Goal: Transaction & Acquisition: Purchase product/service

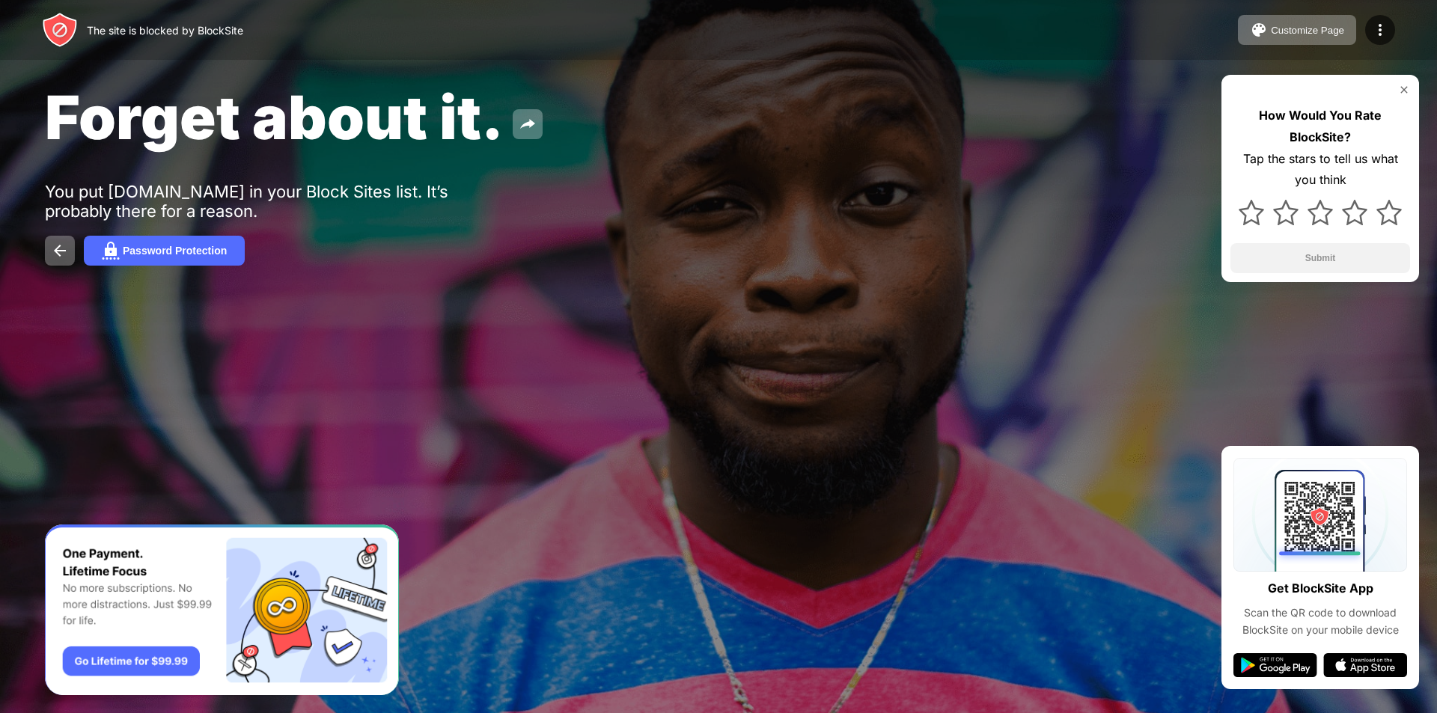
click at [1401, 88] on img at bounding box center [1404, 90] width 12 height 12
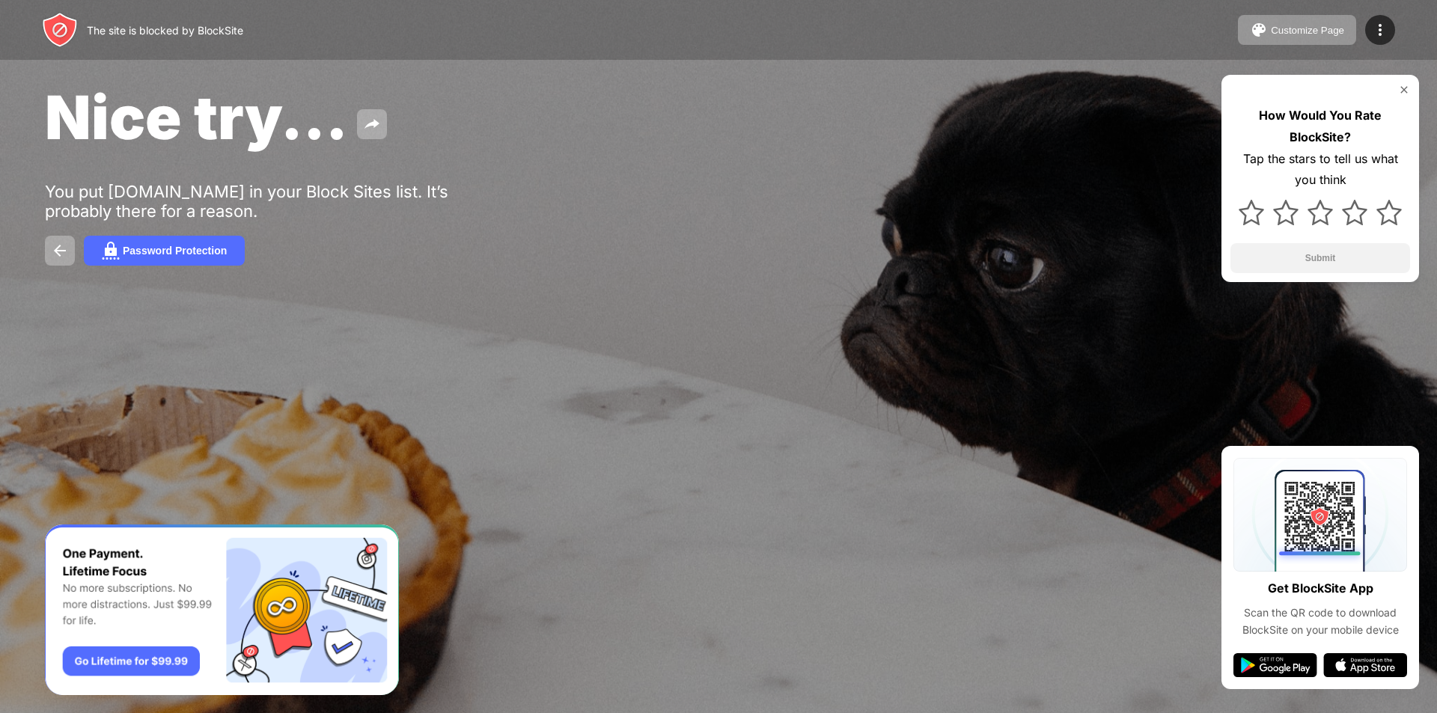
click at [1401, 90] on img at bounding box center [1404, 90] width 12 height 12
click at [213, 260] on button "Password Protection" at bounding box center [164, 251] width 161 height 30
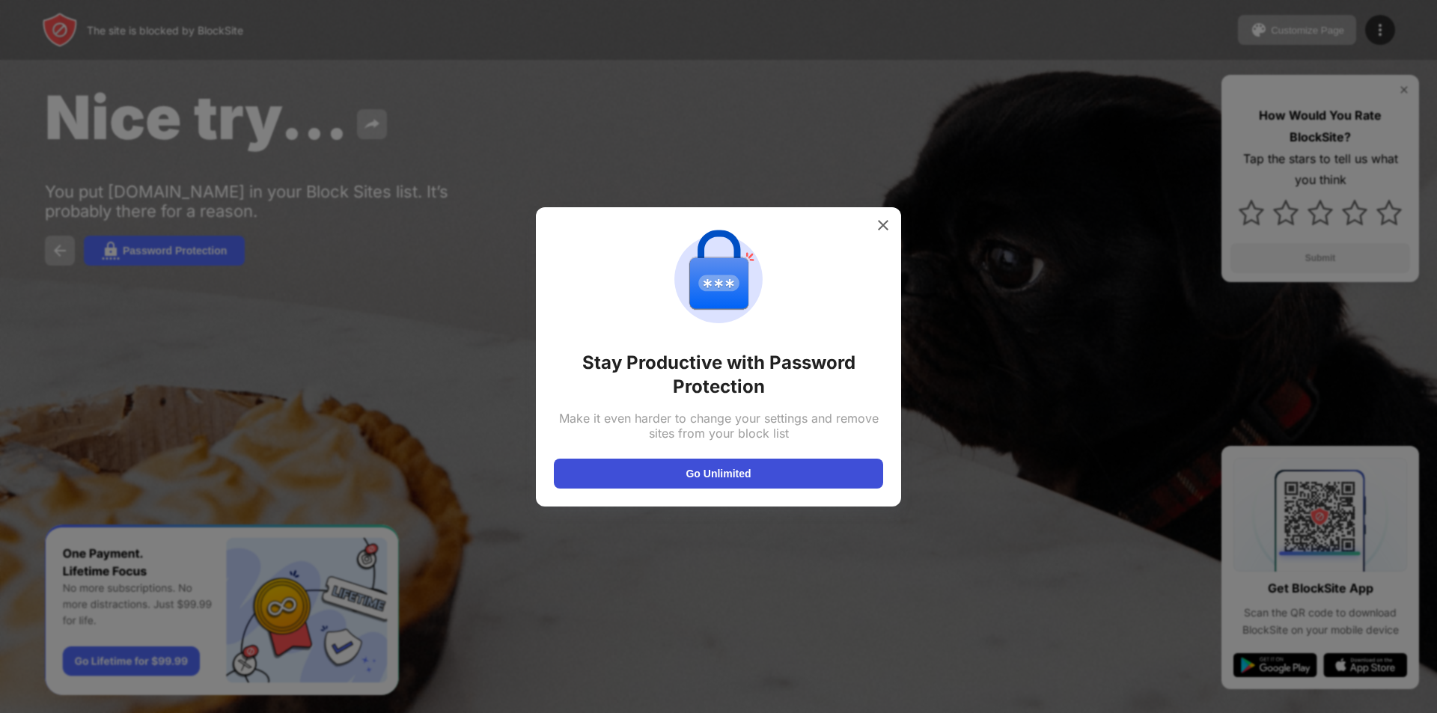
click at [727, 474] on button "Go Unlimited" at bounding box center [718, 474] width 329 height 30
click at [888, 221] on img at bounding box center [882, 225] width 15 height 15
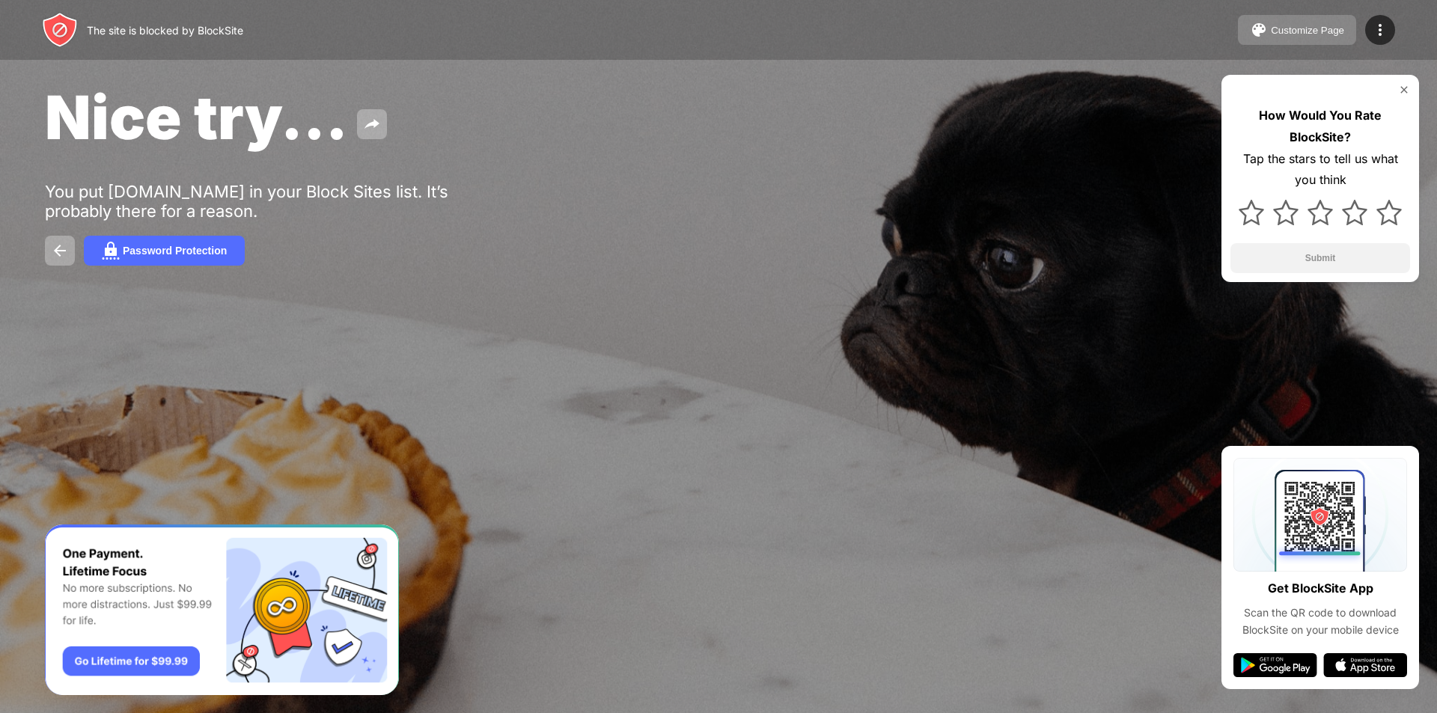
click at [1268, 30] on img at bounding box center [1259, 30] width 18 height 18
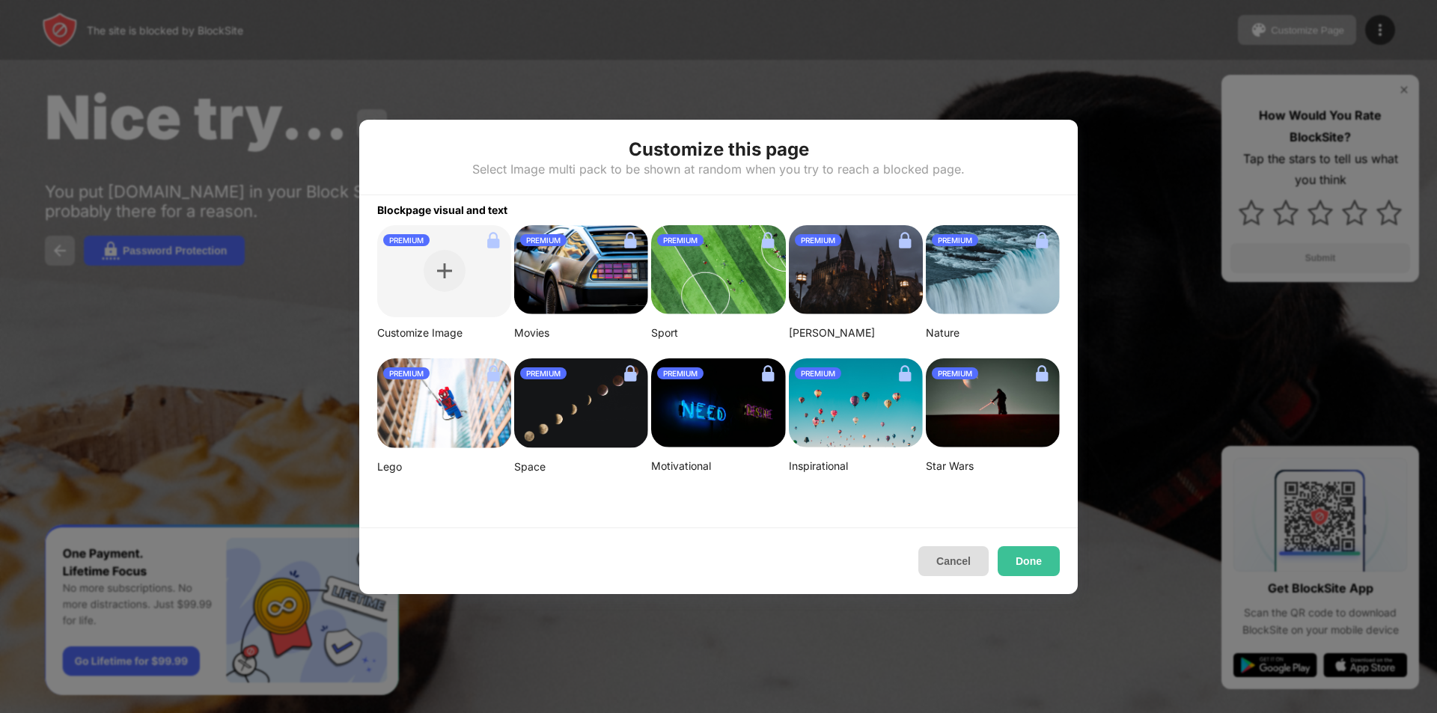
click at [976, 566] on button "Cancel" at bounding box center [953, 561] width 70 height 30
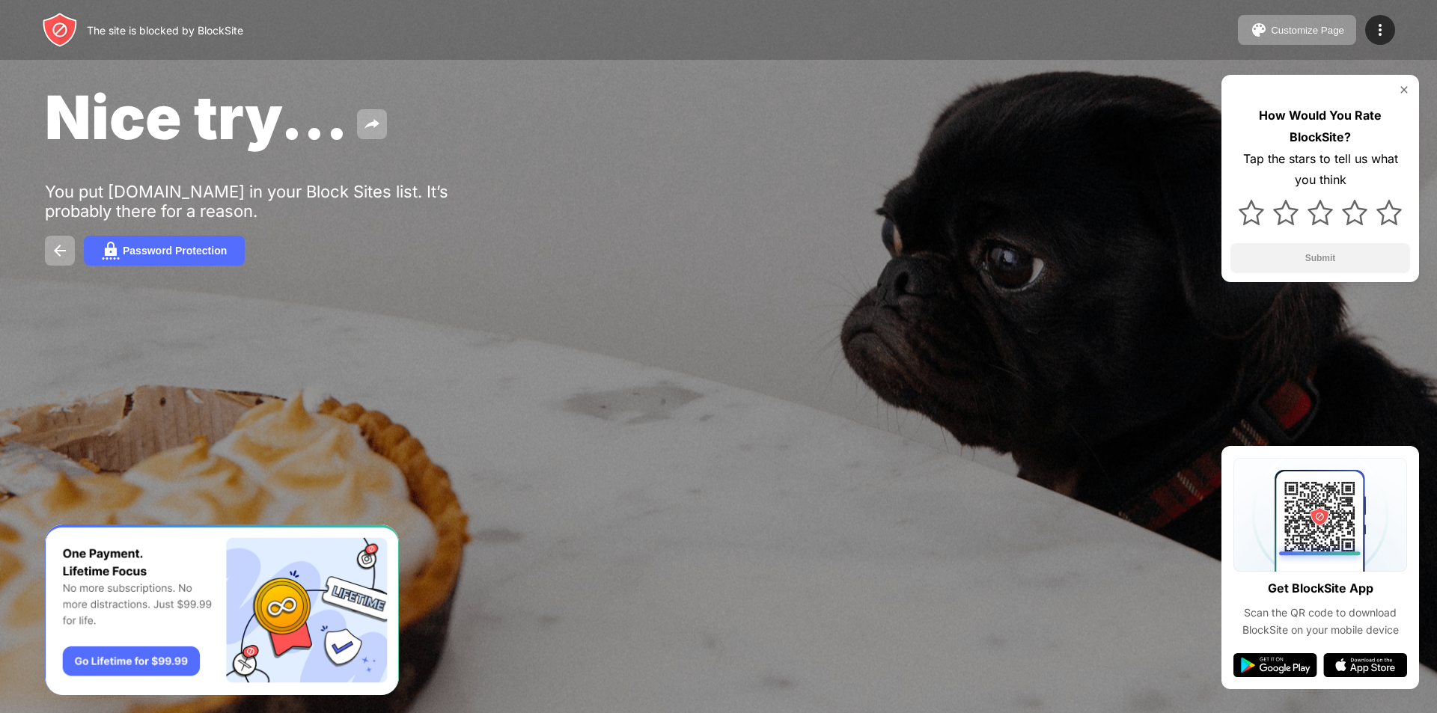
click at [1404, 90] on img at bounding box center [1404, 90] width 12 height 12
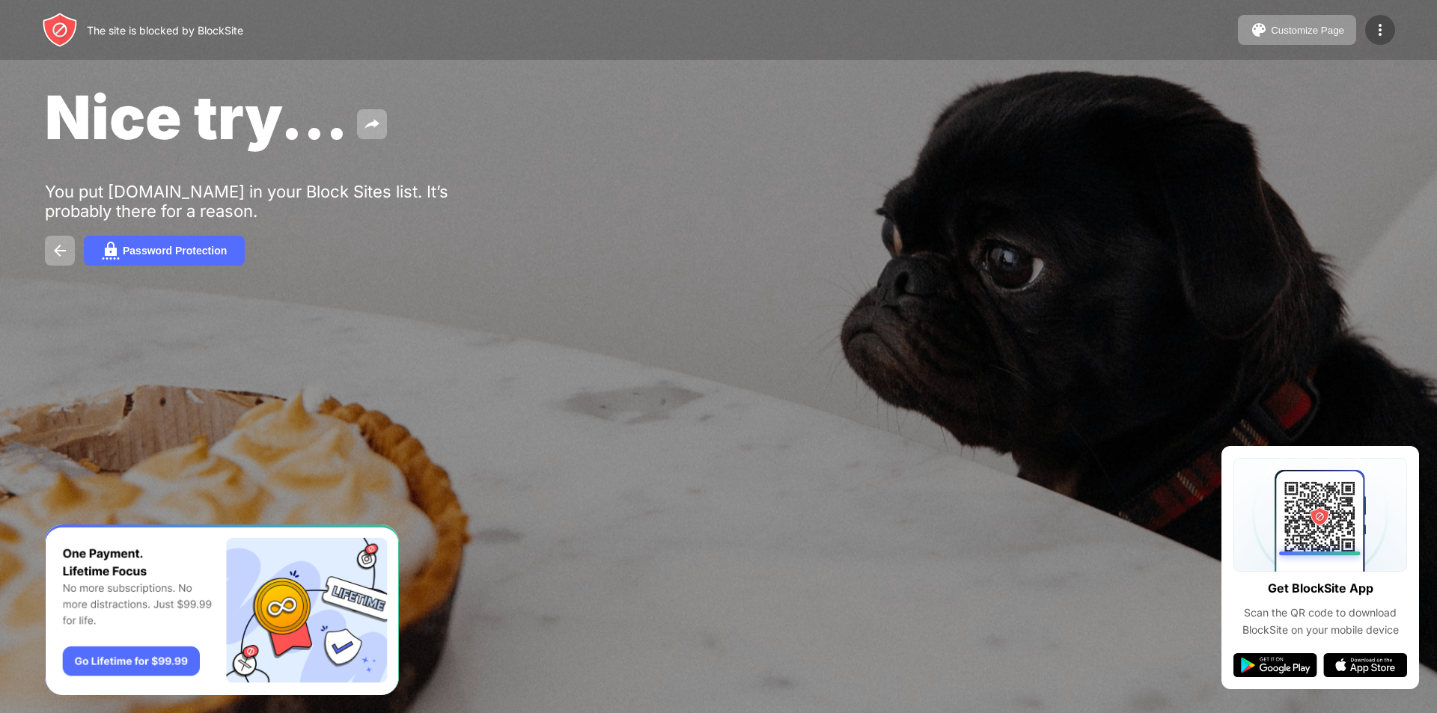
click at [1373, 31] on img at bounding box center [1380, 30] width 18 height 18
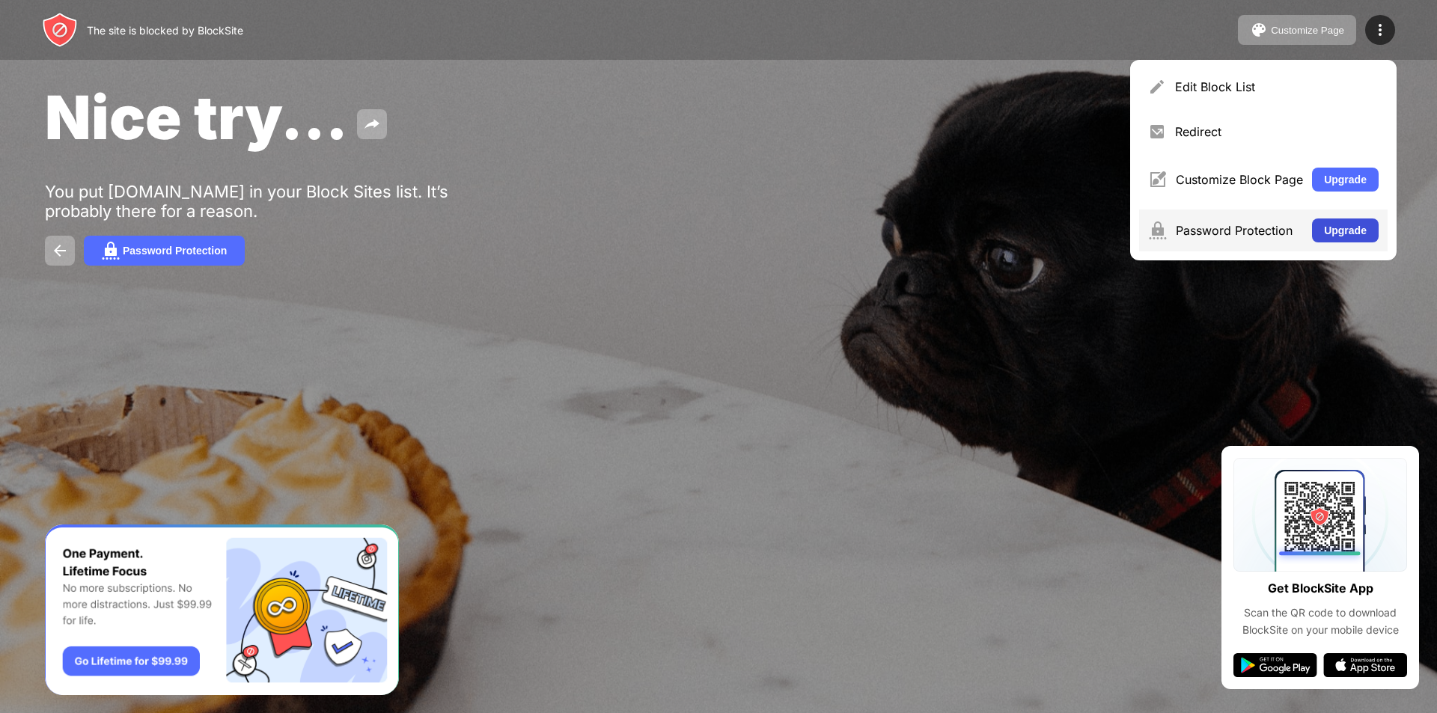
click at [1326, 236] on button "Upgrade" at bounding box center [1345, 230] width 67 height 24
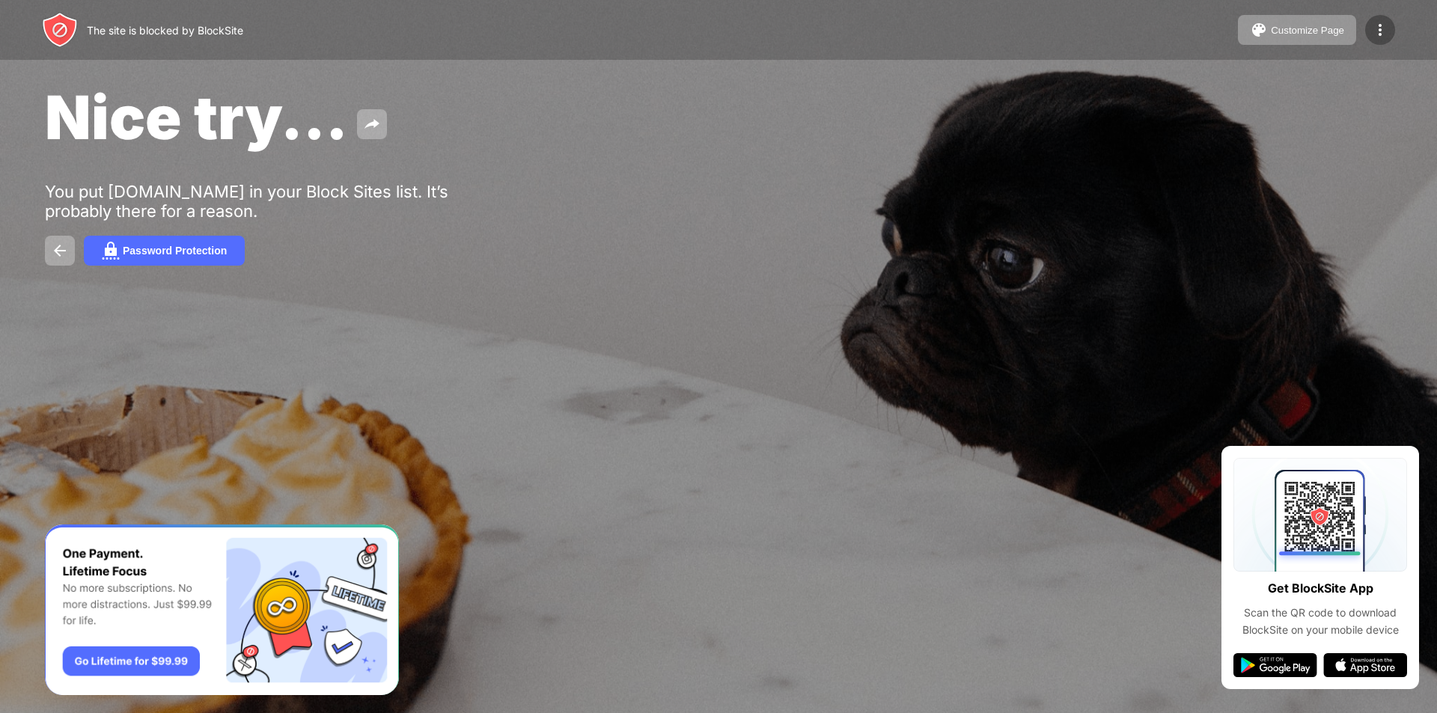
click at [1372, 36] on img at bounding box center [1380, 30] width 18 height 18
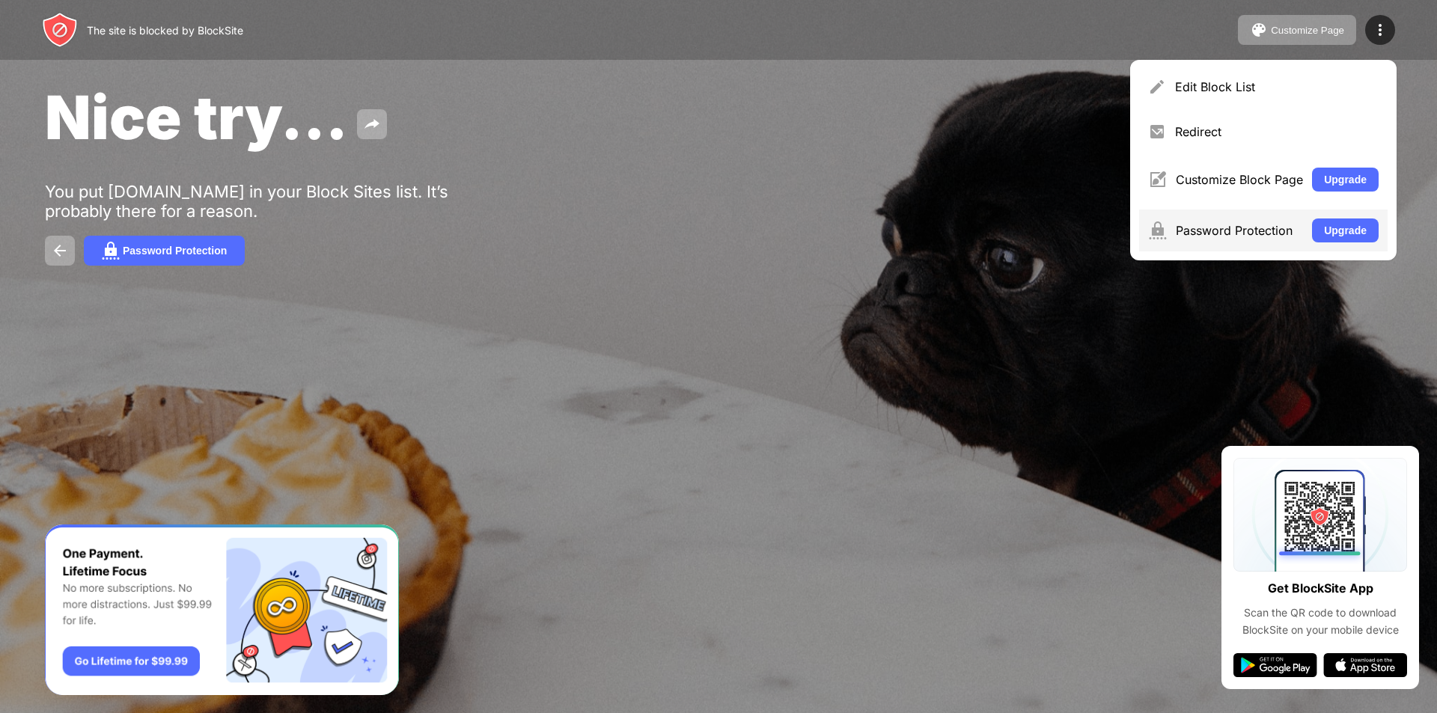
click at [1310, 224] on div "Password Protection Upgrade" at bounding box center [1263, 231] width 248 height 42
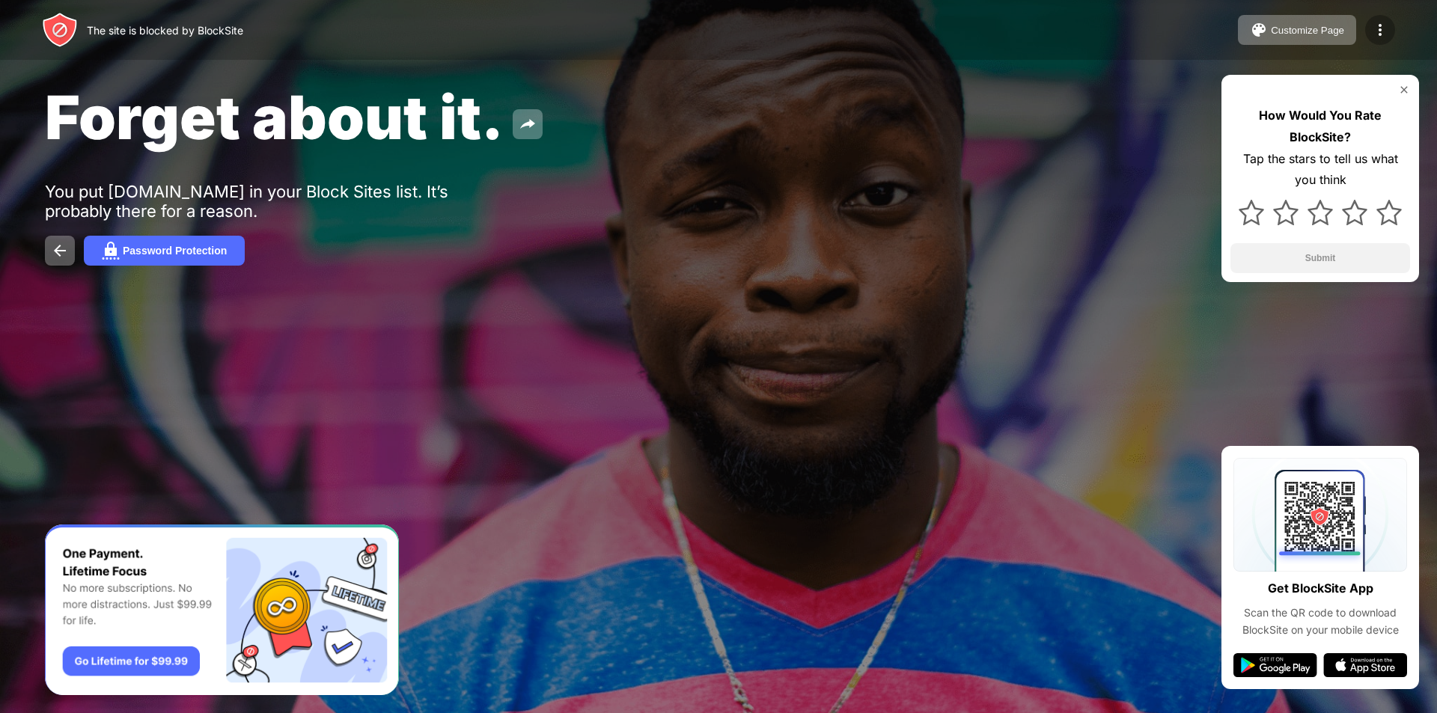
click at [1380, 19] on div at bounding box center [1380, 30] width 30 height 30
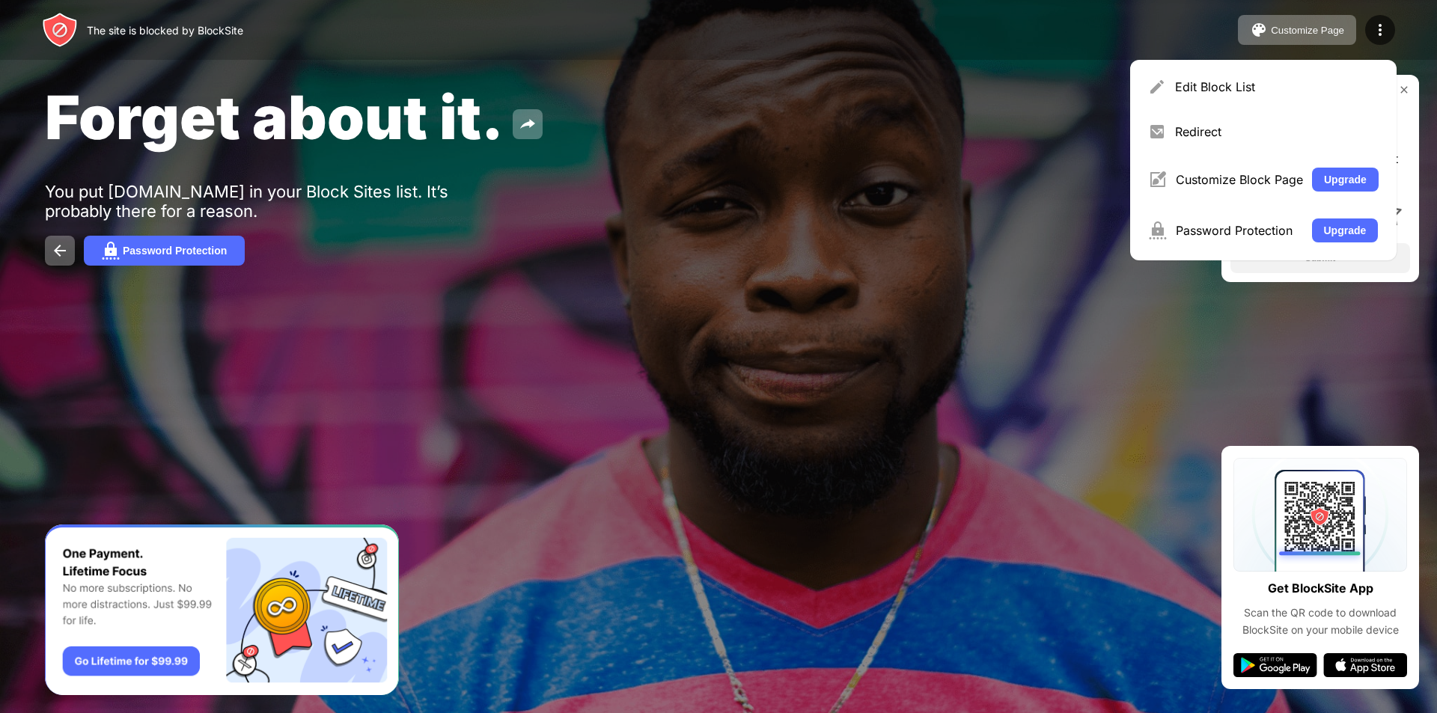
click at [1140, 352] on div at bounding box center [718, 356] width 1437 height 713
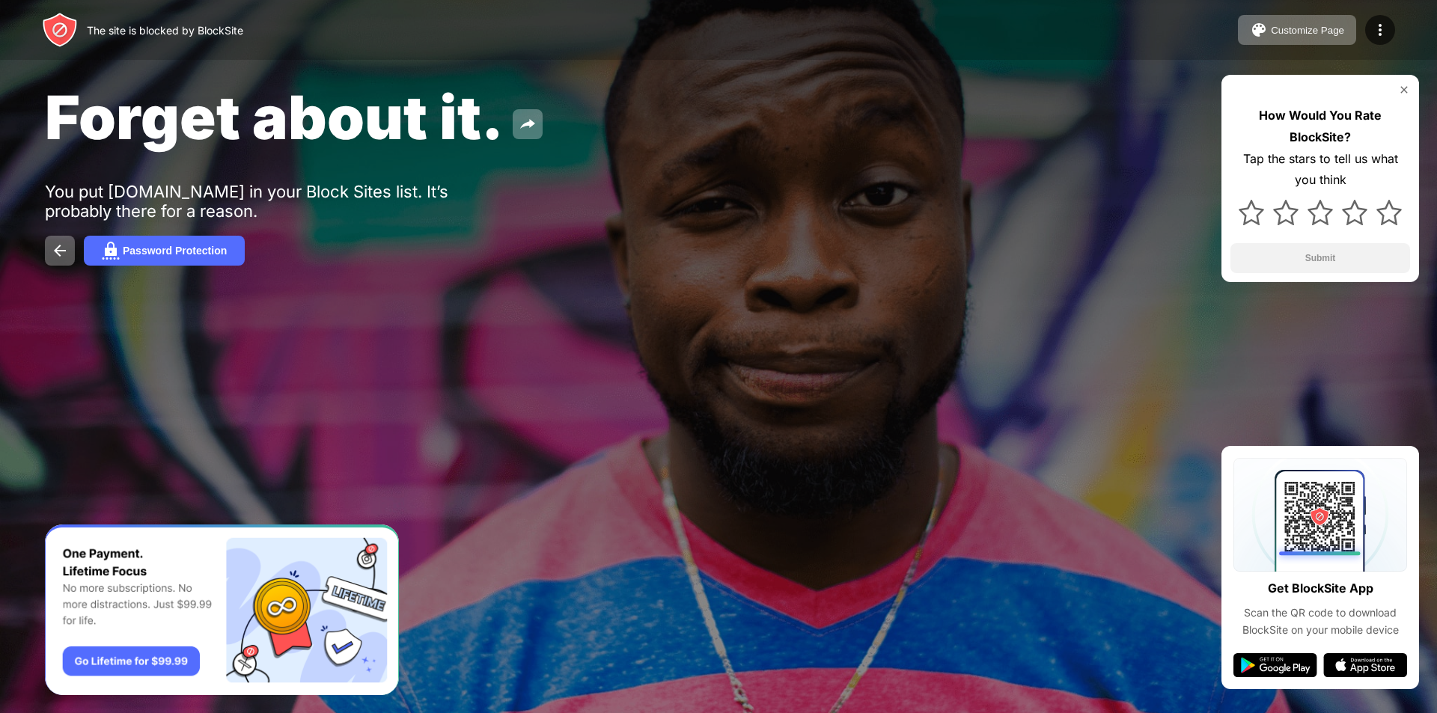
click at [1404, 88] on img at bounding box center [1404, 90] width 12 height 12
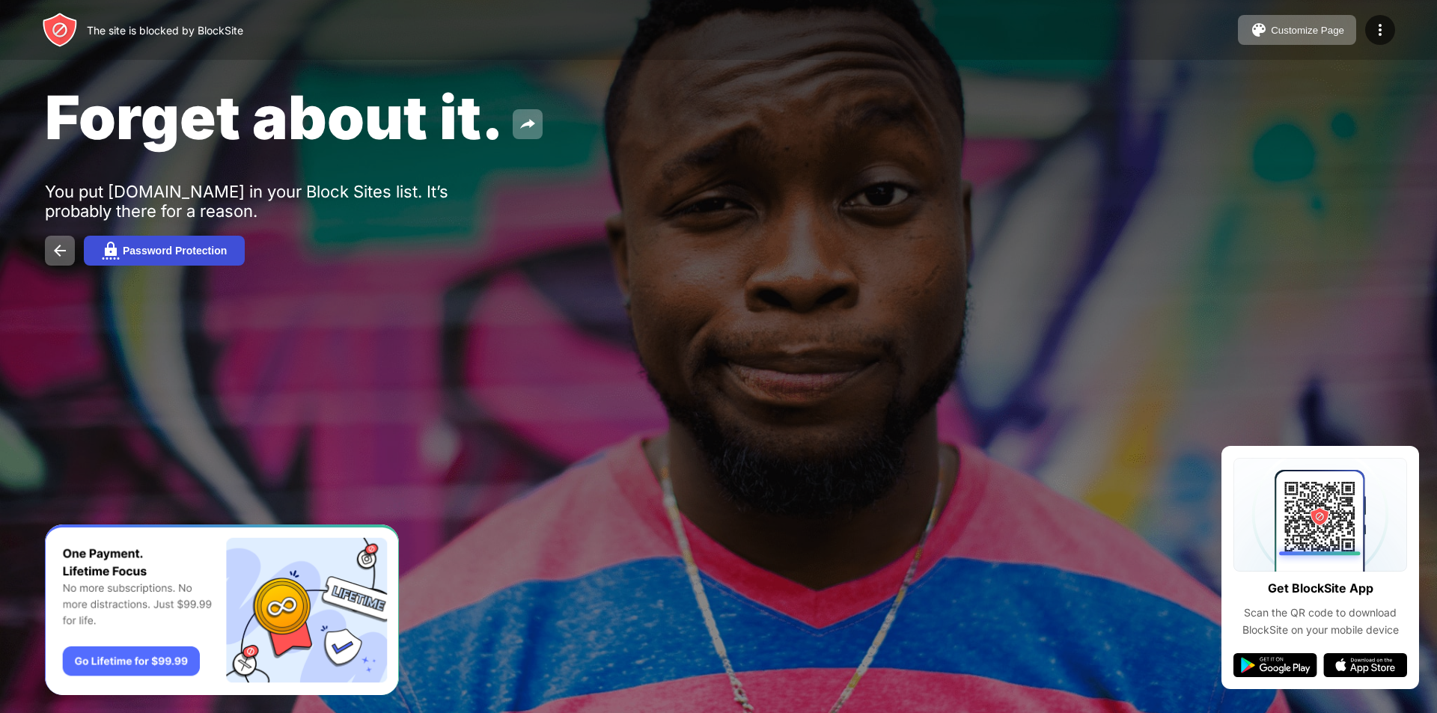
click at [181, 248] on div "Password Protection" at bounding box center [175, 251] width 104 height 12
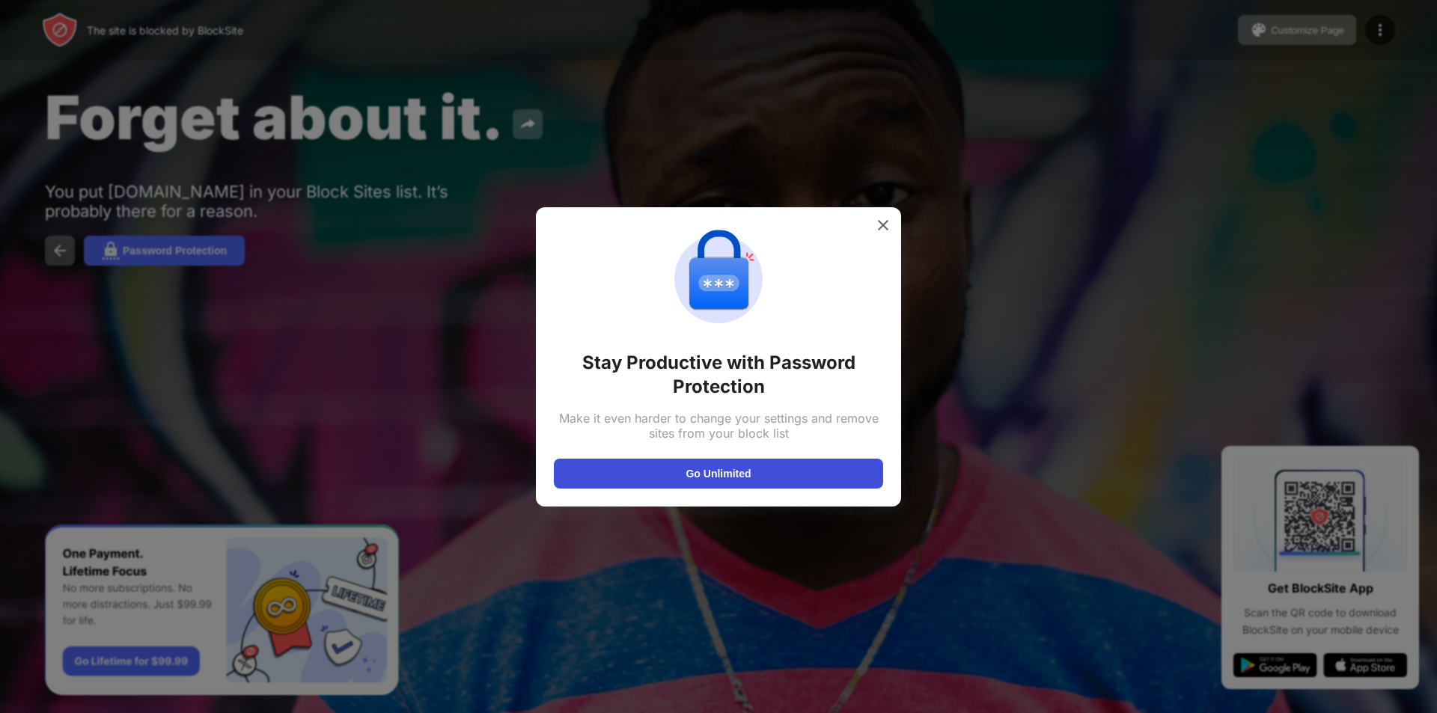
click at [745, 474] on button "Go Unlimited" at bounding box center [718, 474] width 329 height 30
click at [879, 221] on img at bounding box center [882, 225] width 15 height 15
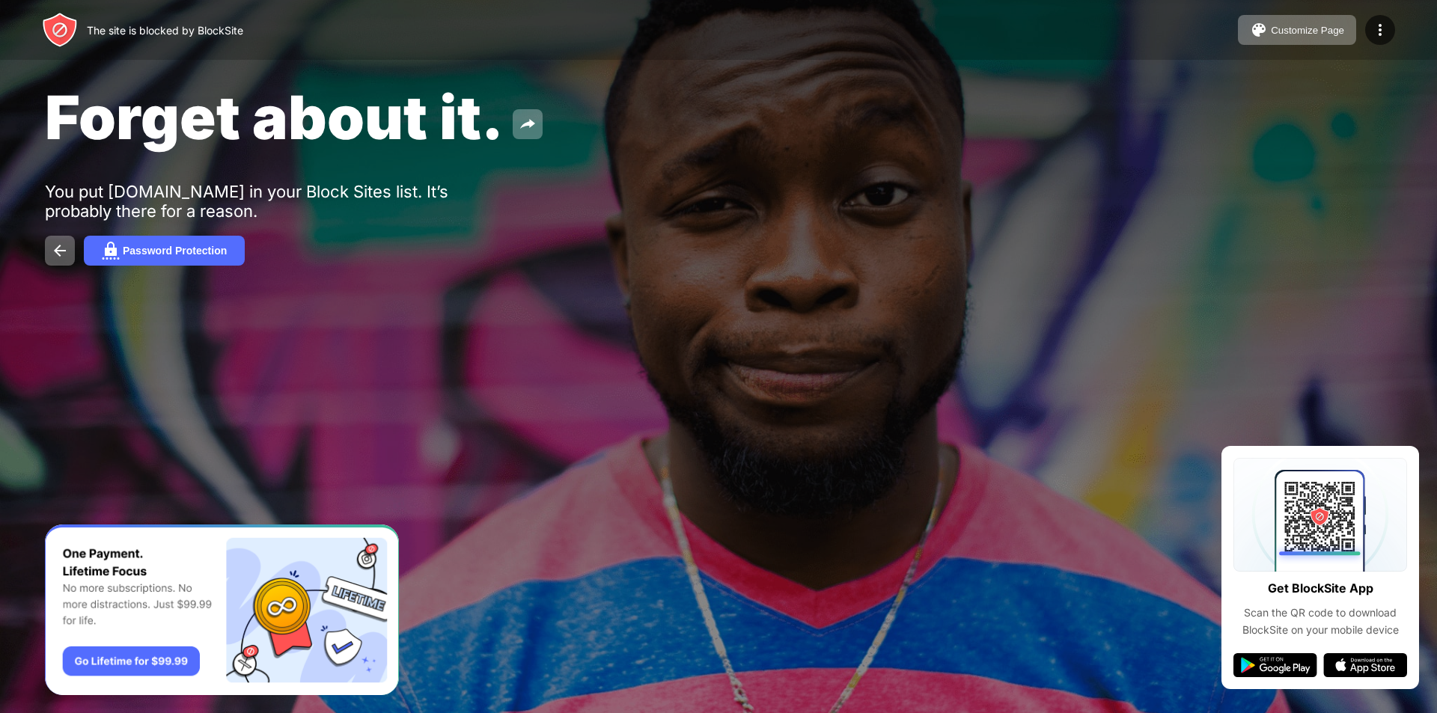
click at [981, 554] on div at bounding box center [718, 356] width 1437 height 713
click at [60, 250] on img at bounding box center [60, 251] width 18 height 18
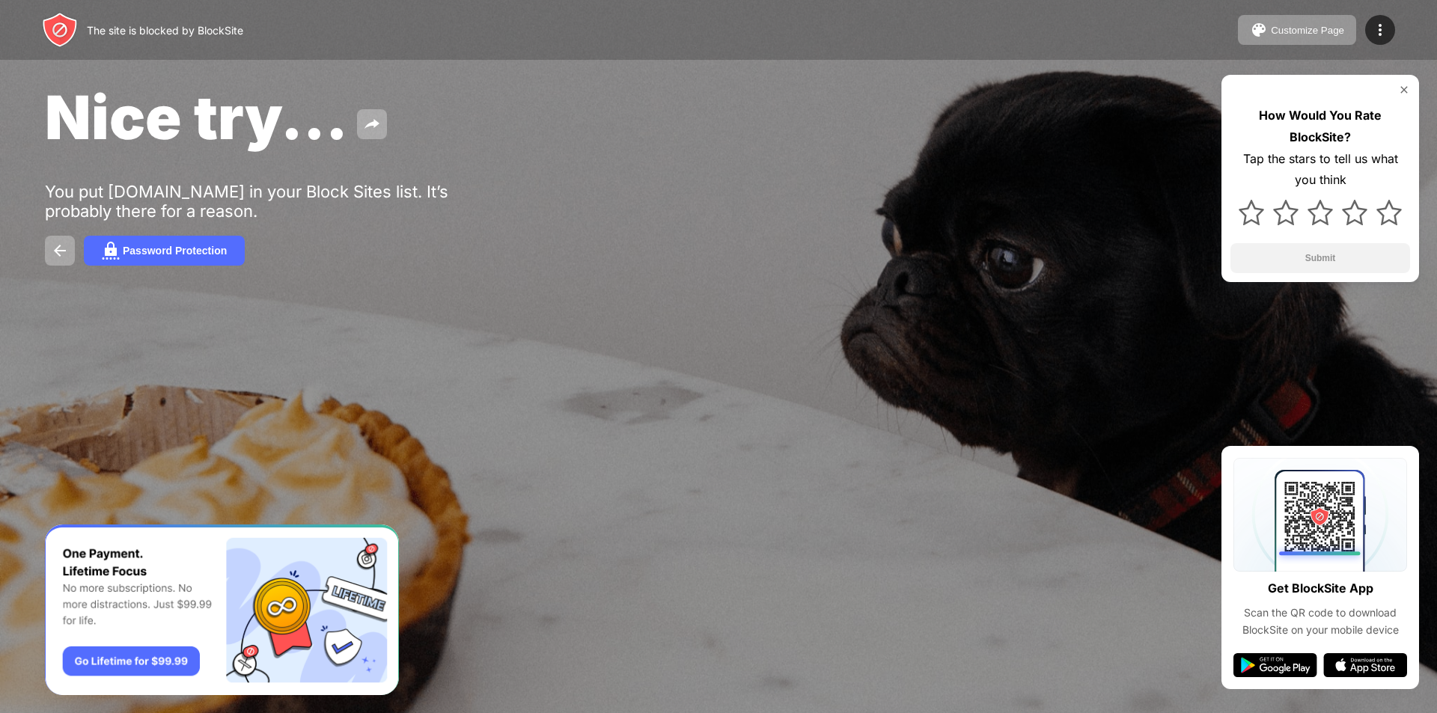
click at [1065, 555] on div at bounding box center [718, 356] width 1437 height 713
click at [1059, 459] on div at bounding box center [718, 356] width 1437 height 713
